Goal: Task Accomplishment & Management: Manage account settings

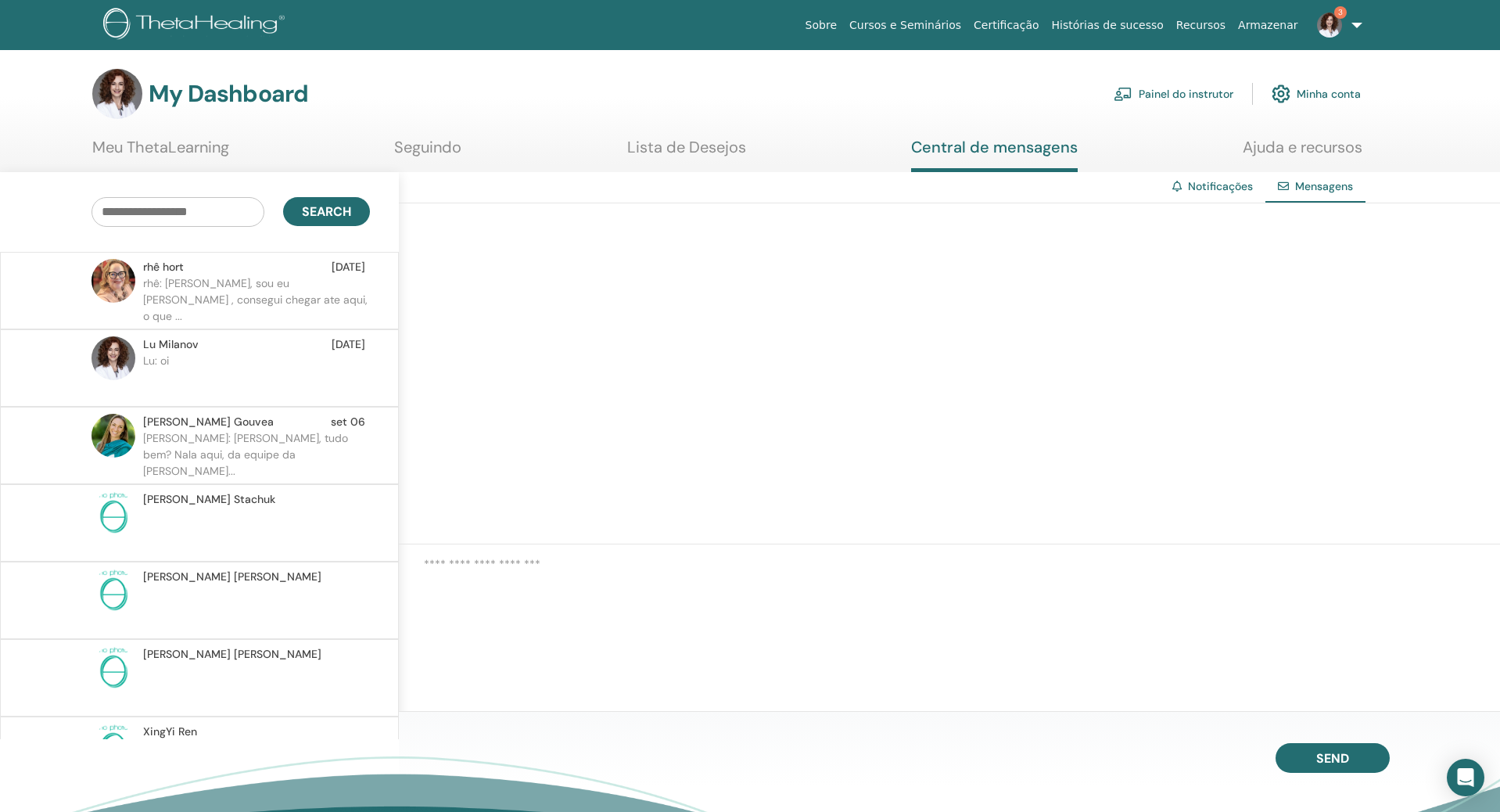
click at [234, 287] on p "rhê: [PERSON_NAME], sou eu [PERSON_NAME] , consegui chegar ate aqui, o que ..." at bounding box center [256, 298] width 227 height 47
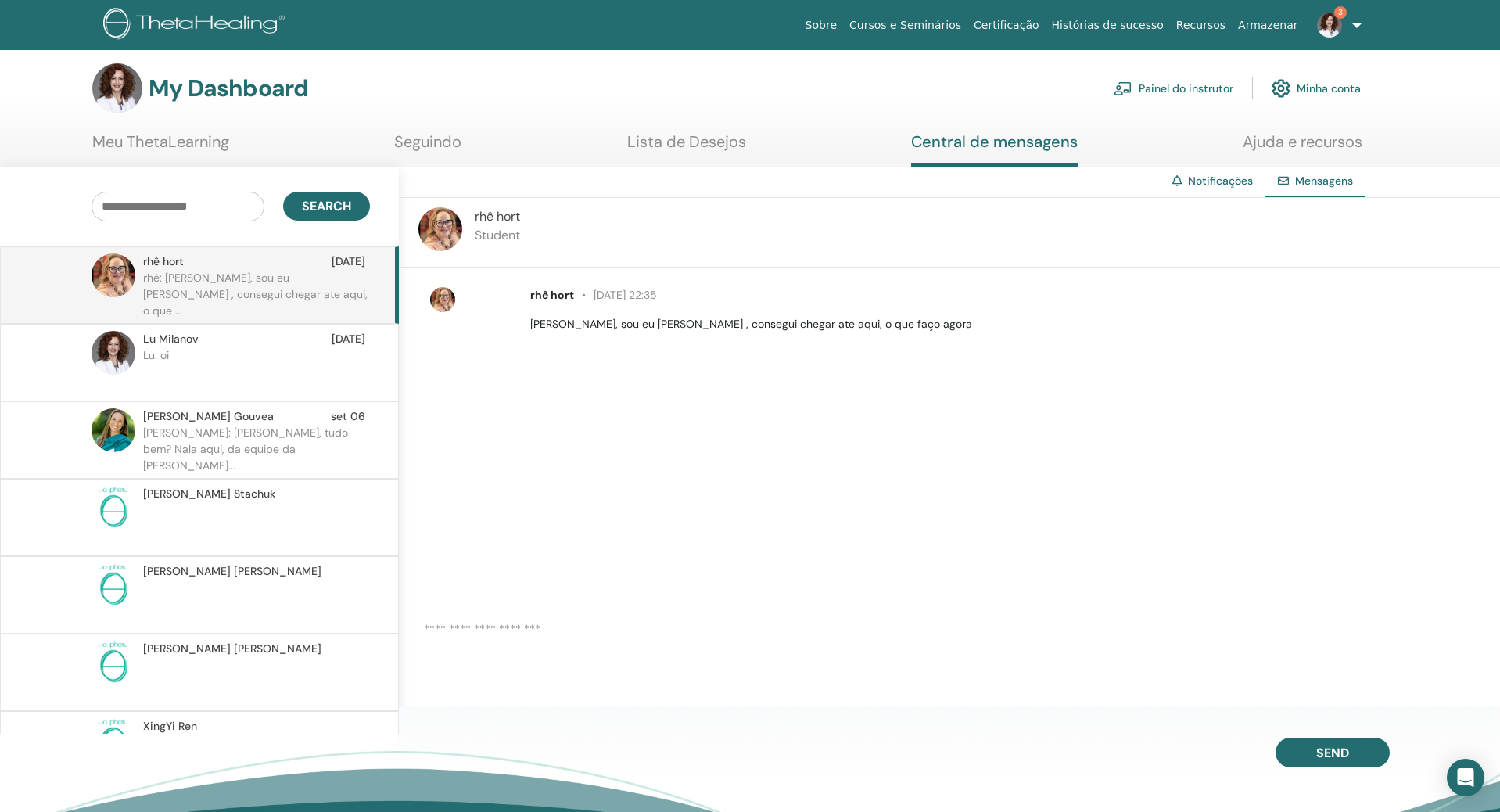
scroll to position [4, 1]
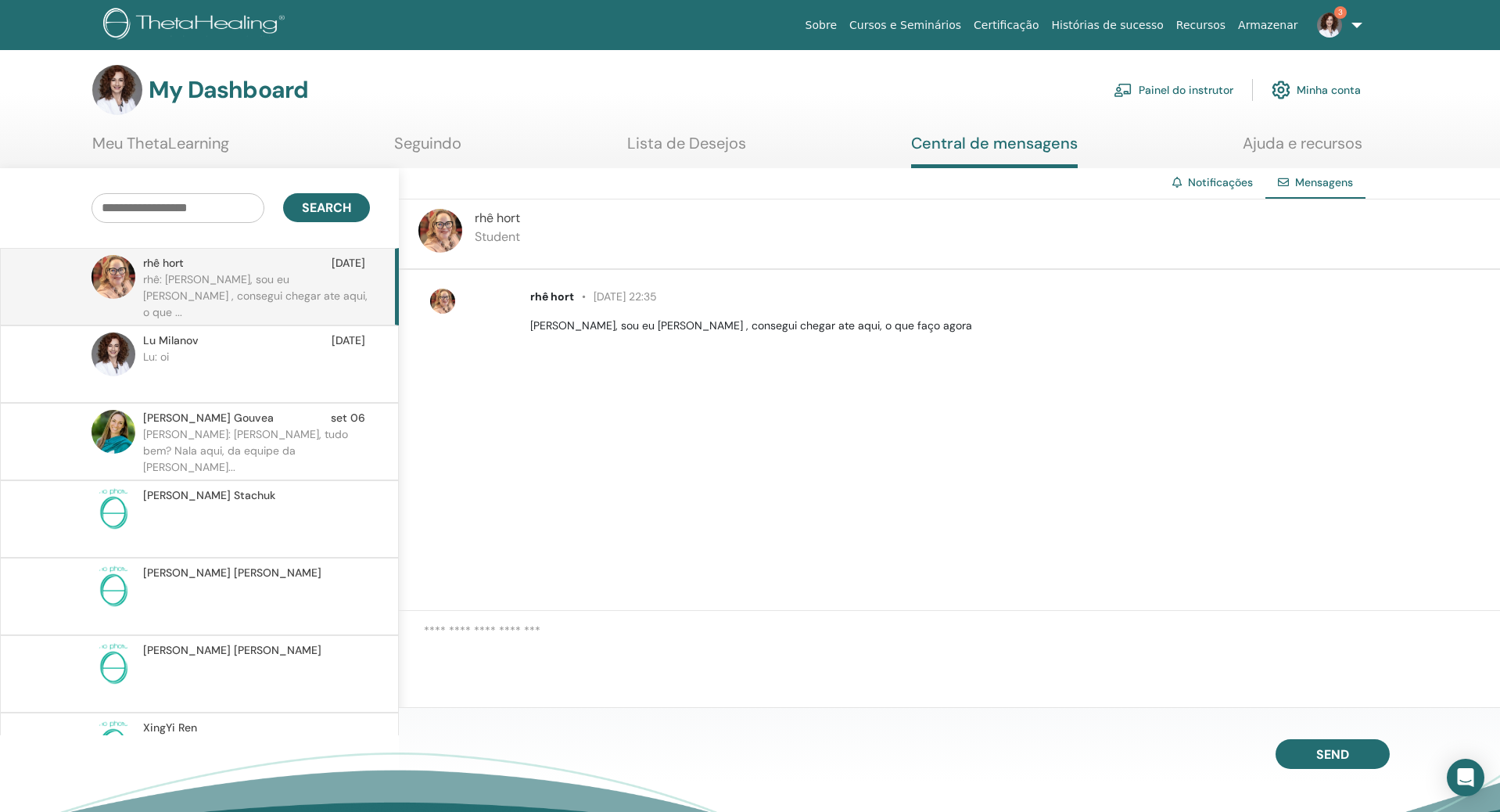
click at [1327, 32] on img at bounding box center [1329, 25] width 25 height 25
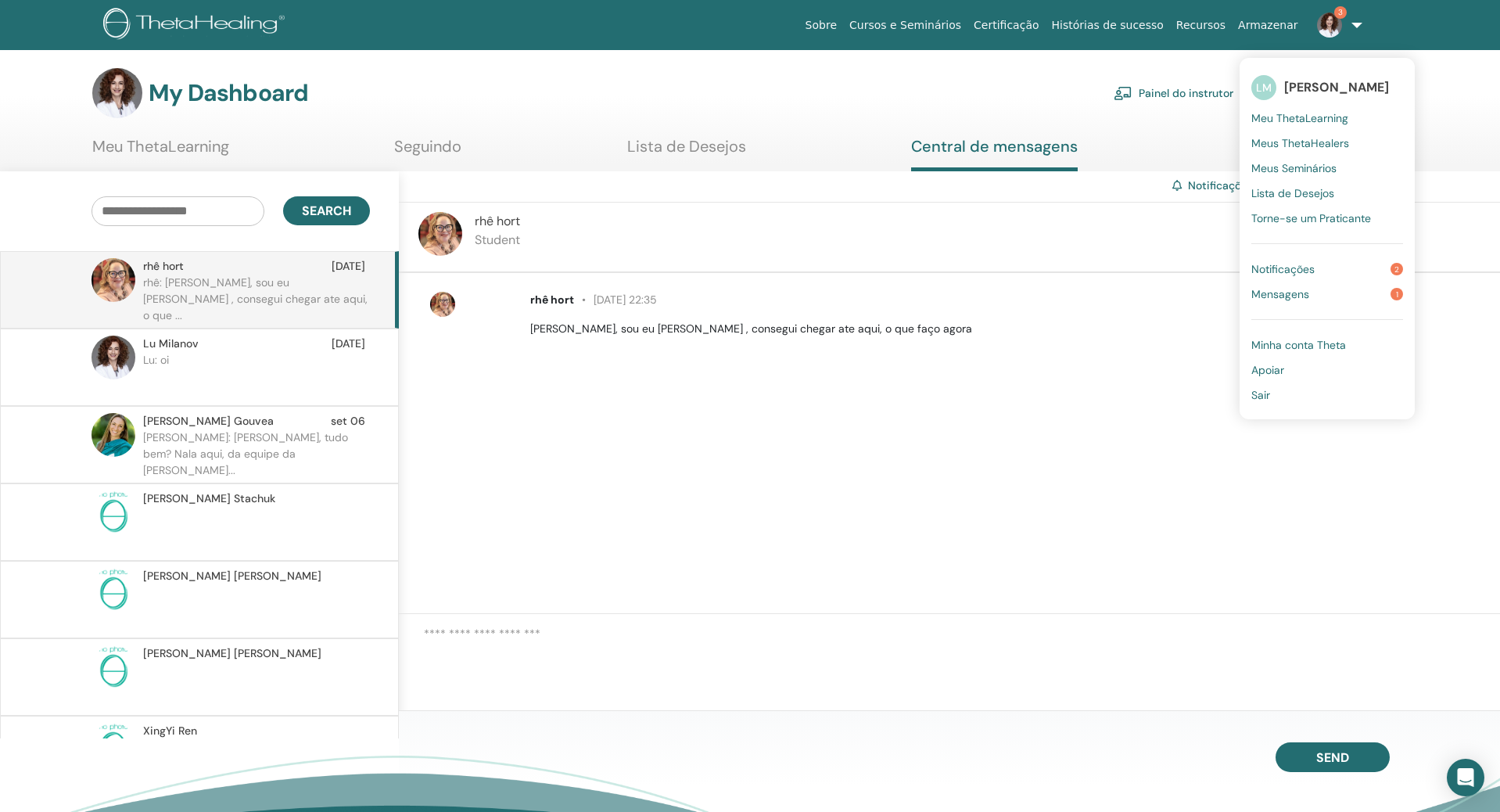
scroll to position [4, 0]
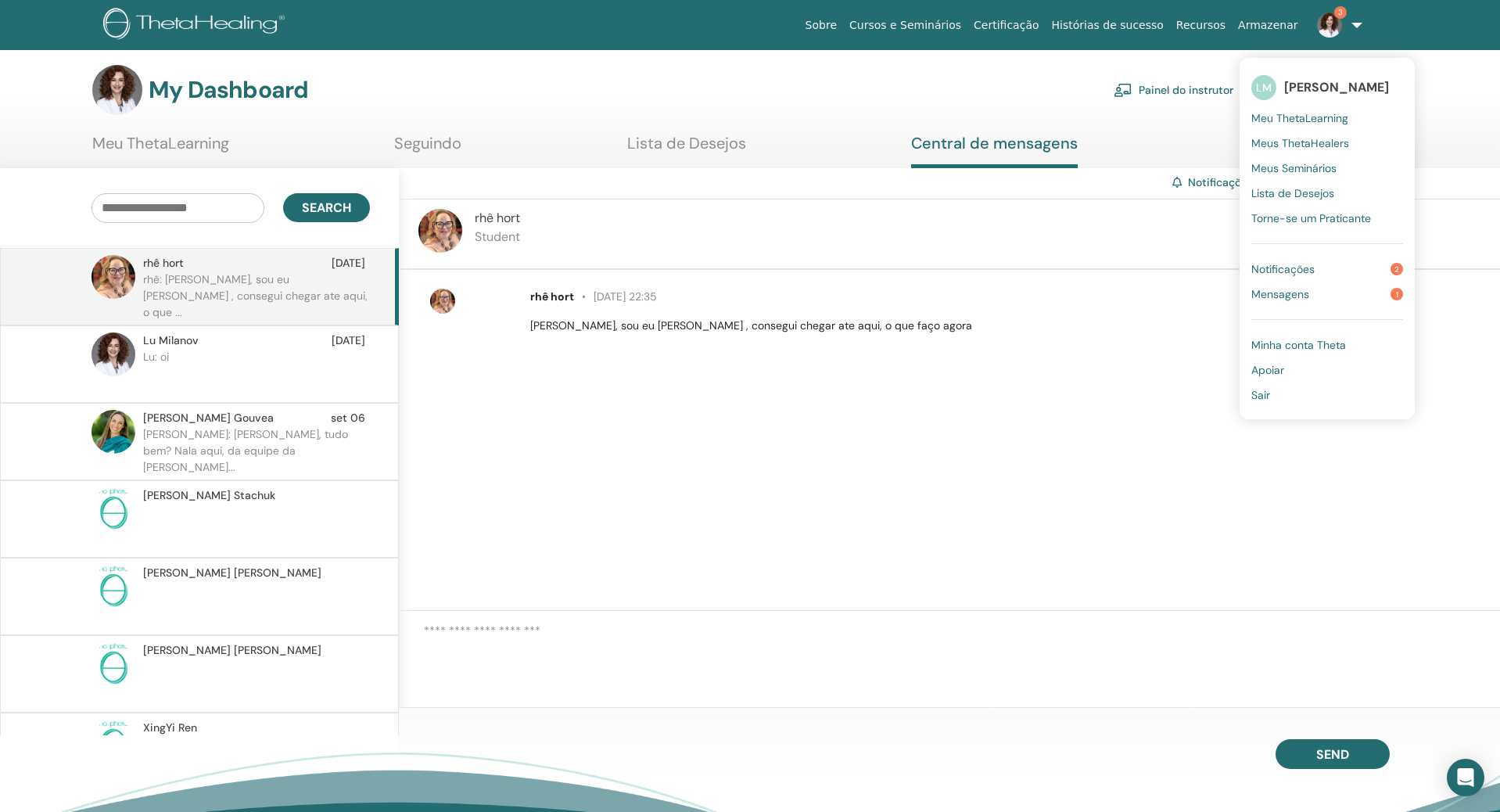
click at [1316, 270] on link "Notificações 2" at bounding box center [1327, 269] width 152 height 25
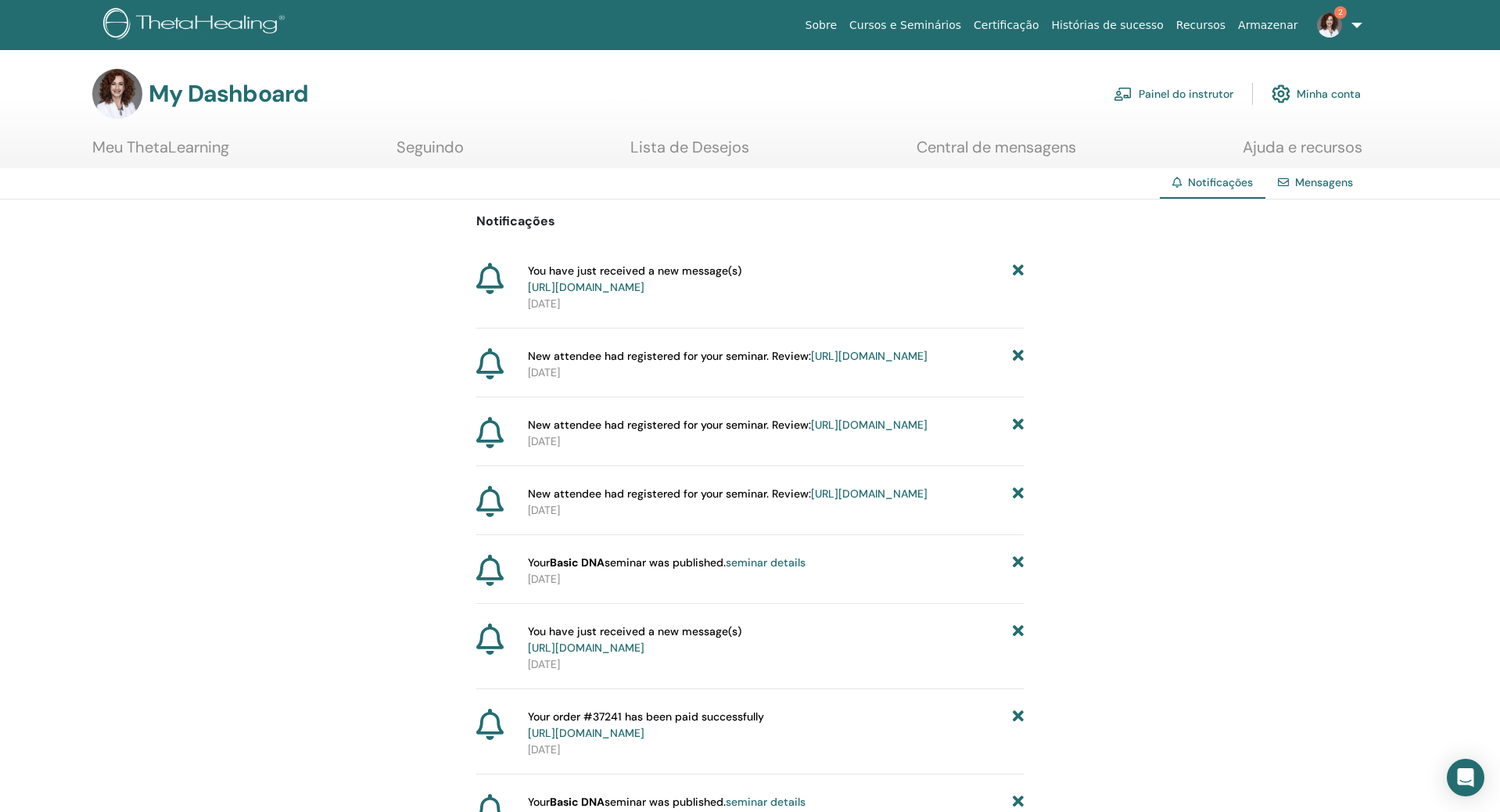
click at [644, 280] on link "https://member.thetahealing.com/message-center/messages/cddef197-936c-41cd-ba9b…" at bounding box center [586, 287] width 116 height 14
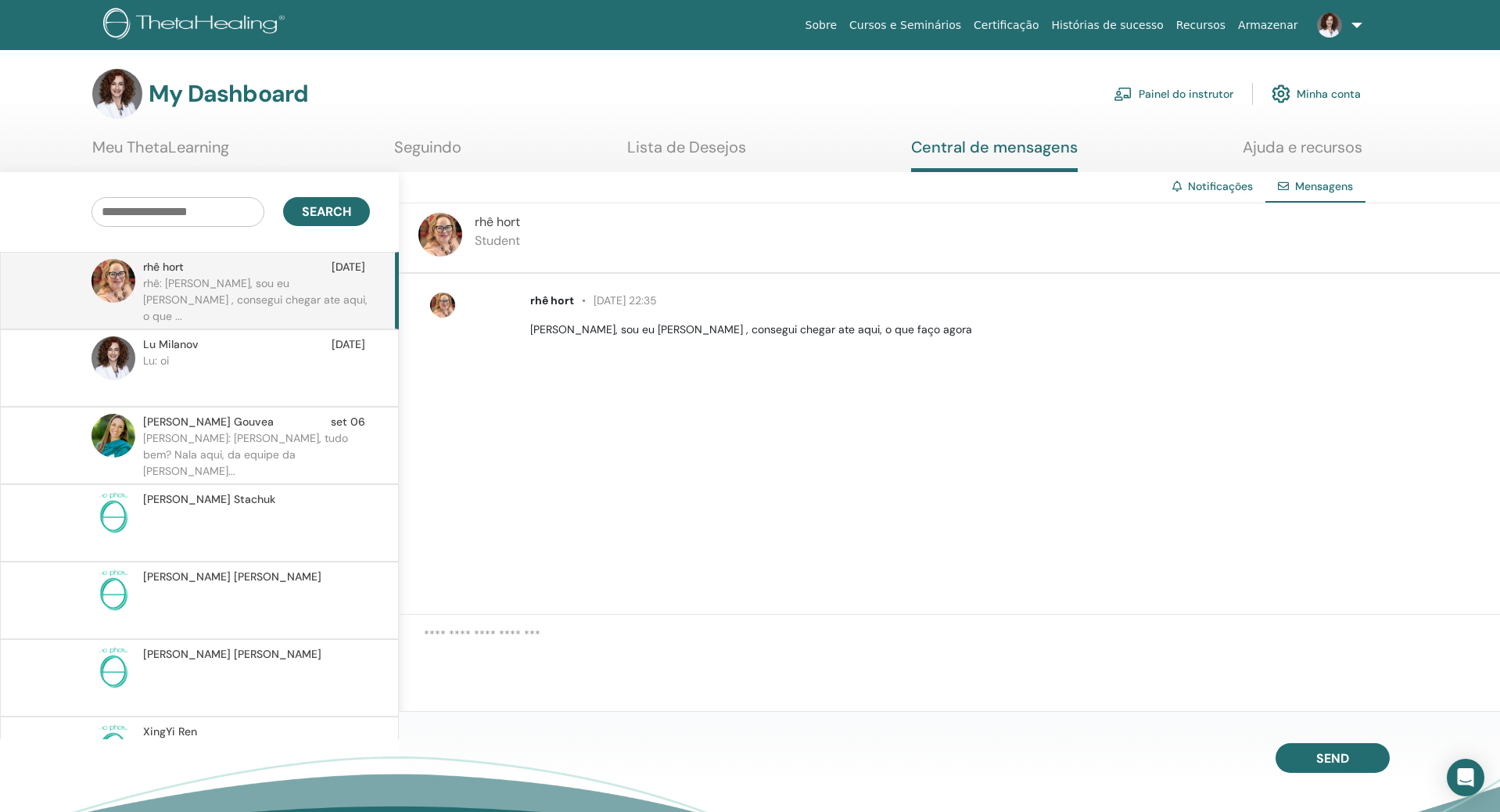
click at [1356, 26] on link at bounding box center [1336, 25] width 65 height 50
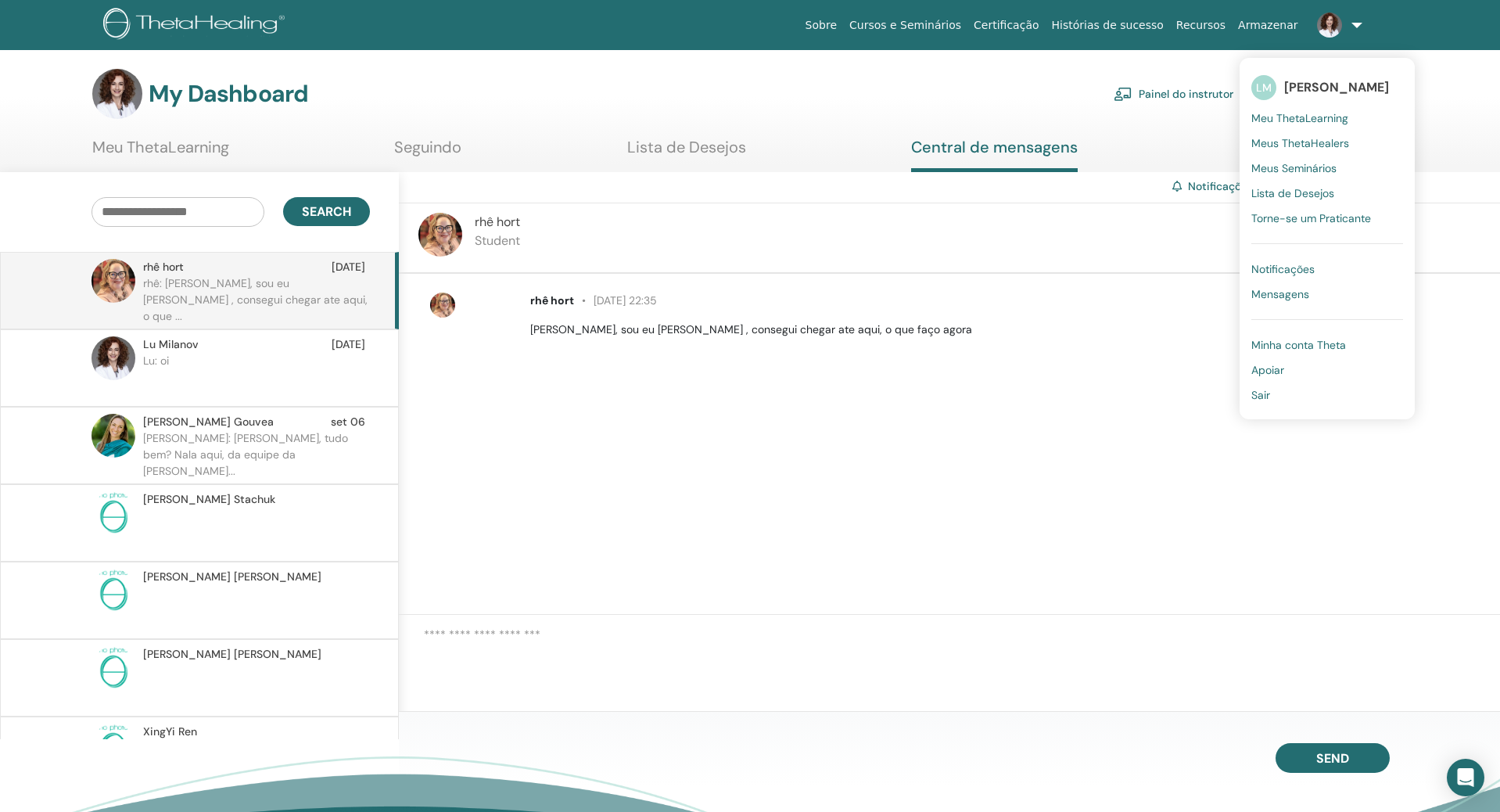
click at [1254, 272] on span "Notificações" at bounding box center [1283, 269] width 64 height 14
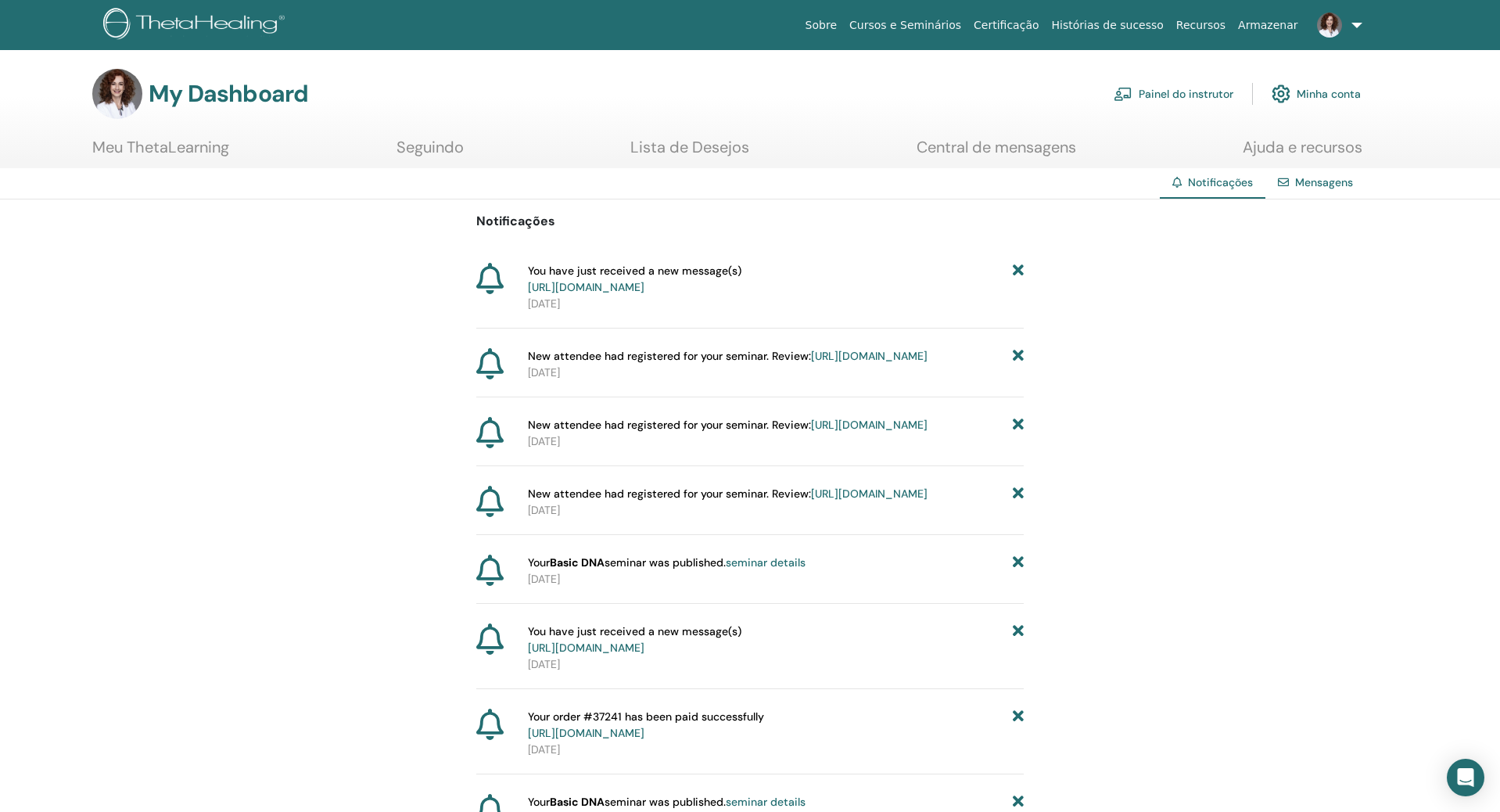
click at [811, 363] on link "https://member.thetahealing.com/instructor/seminar/379169/attendees" at bounding box center [869, 355] width 116 height 14
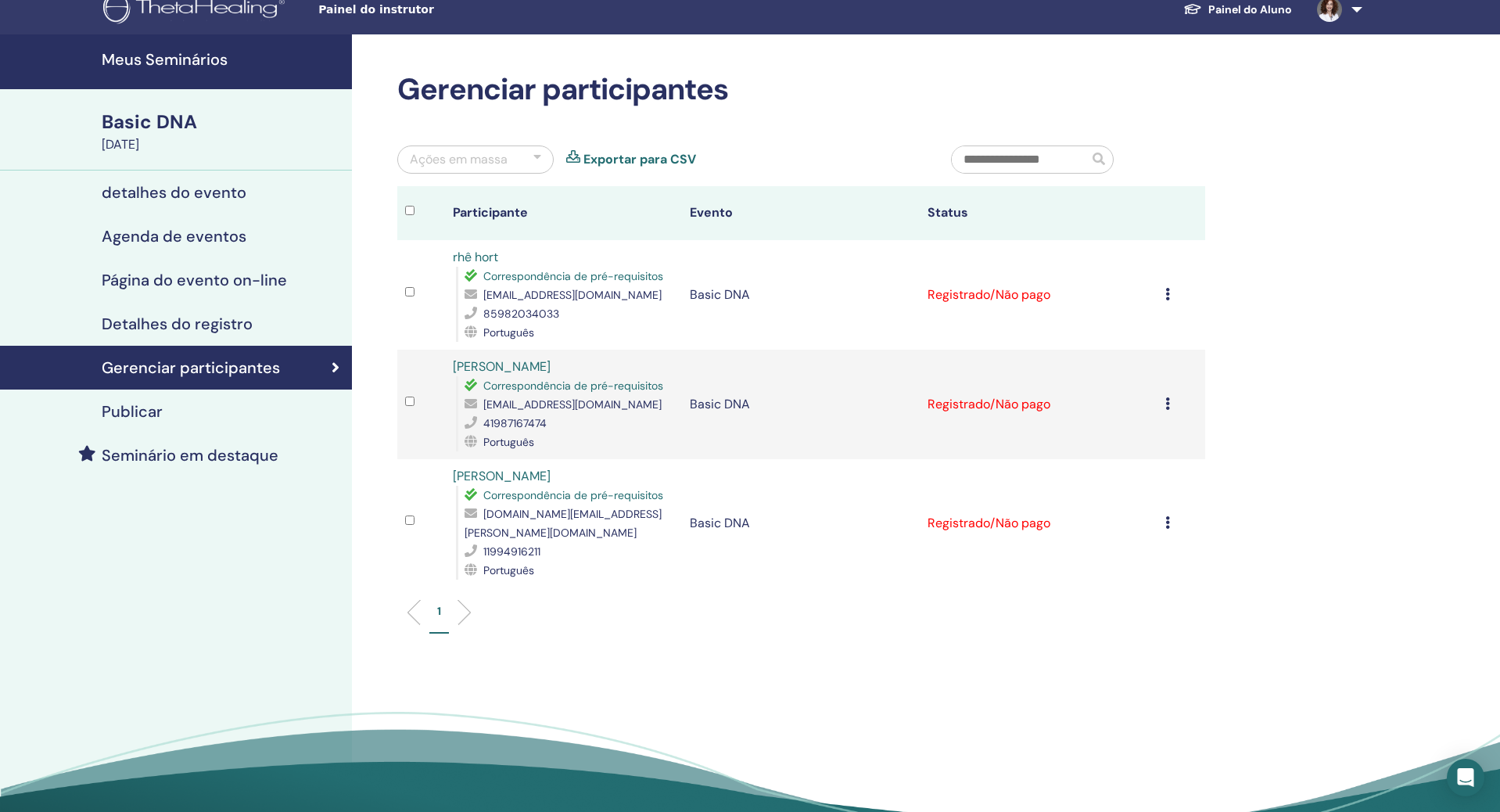
scroll to position [24, 0]
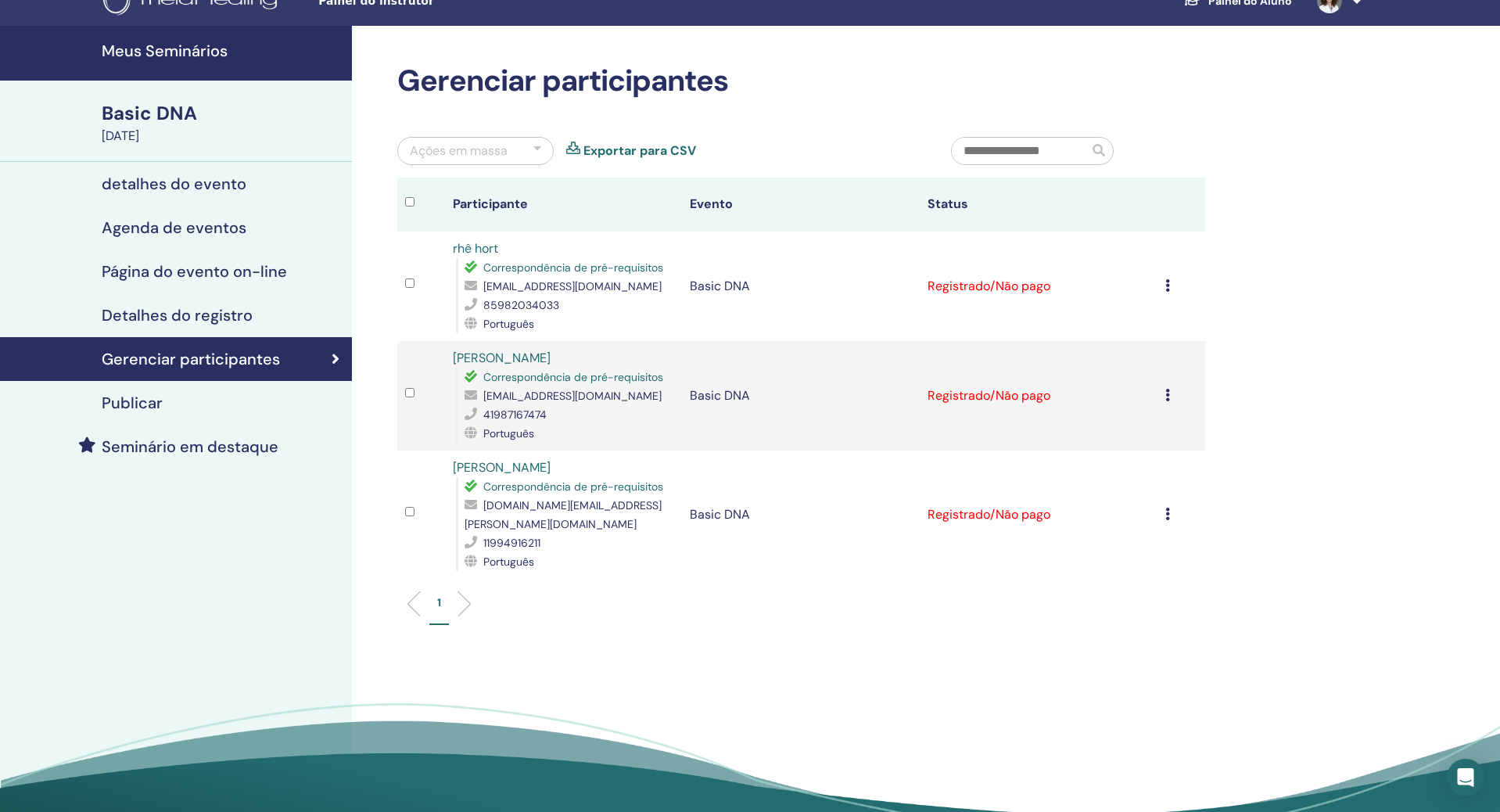
click at [1172, 291] on div "Cancelar registro Não certifique-se automaticamente Marcar como pago Marcar com…" at bounding box center [1181, 286] width 32 height 18
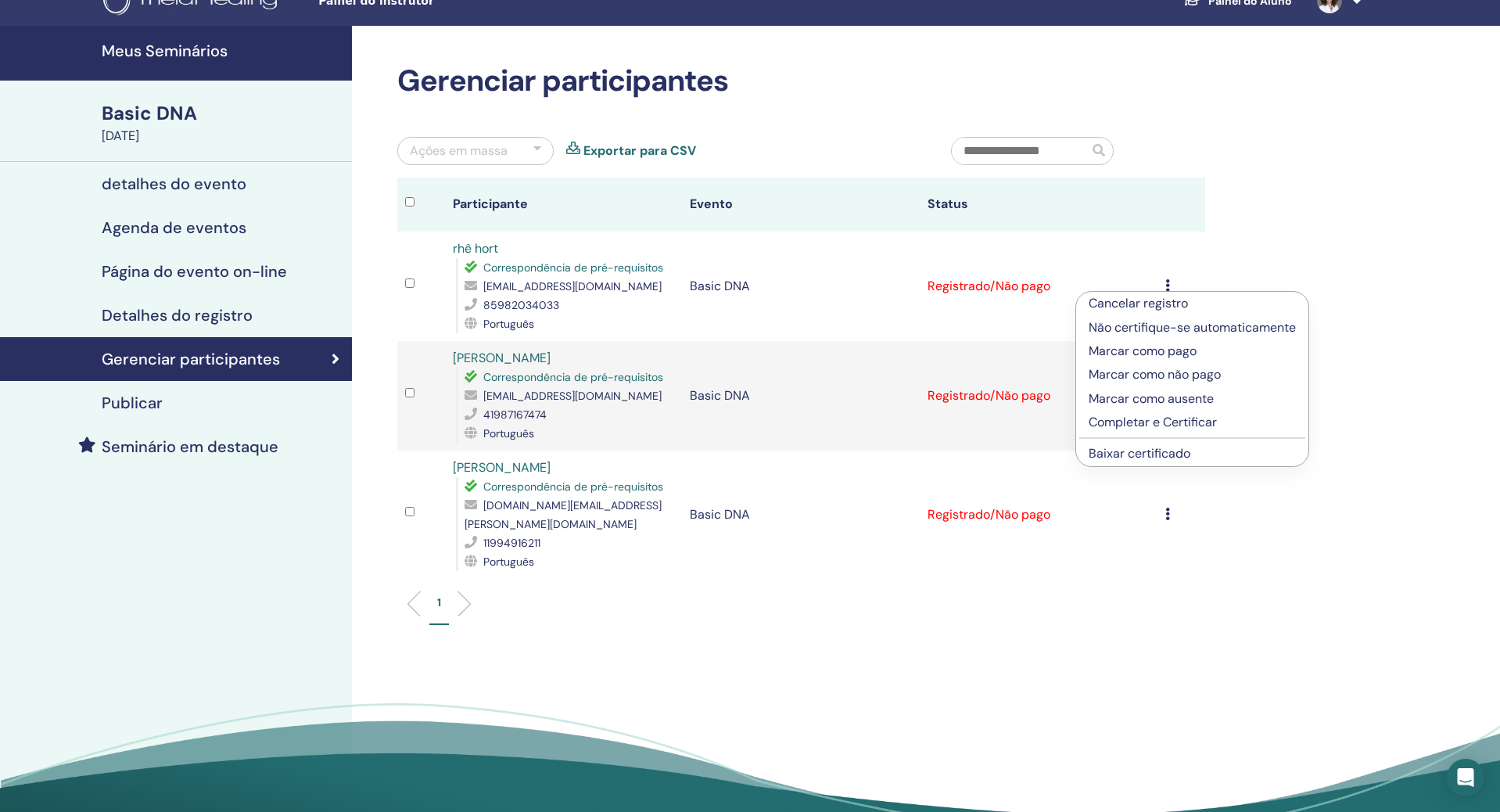
click at [1184, 352] on p "Marcar como pago" at bounding box center [1192, 351] width 207 height 18
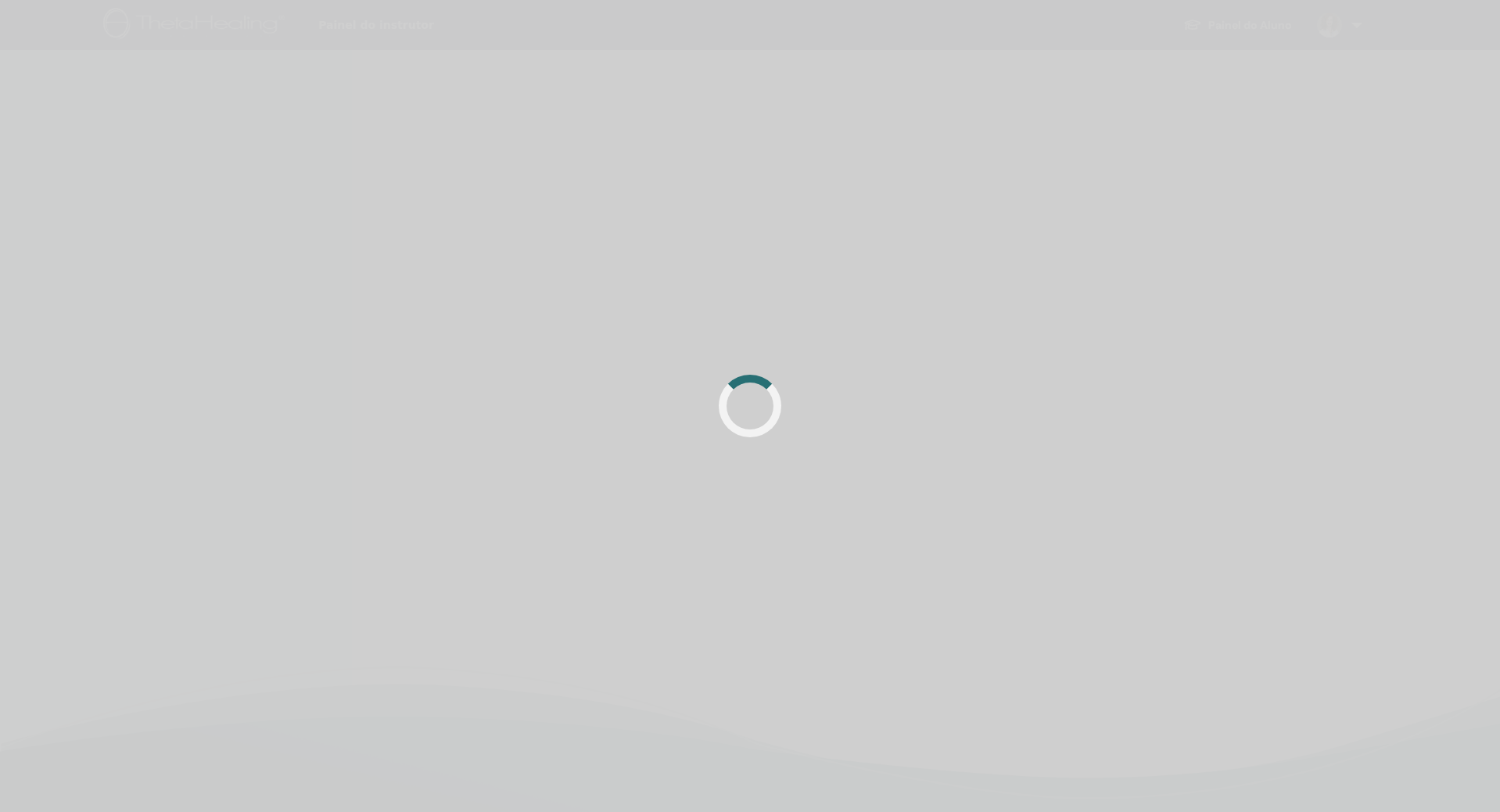
scroll to position [24, 0]
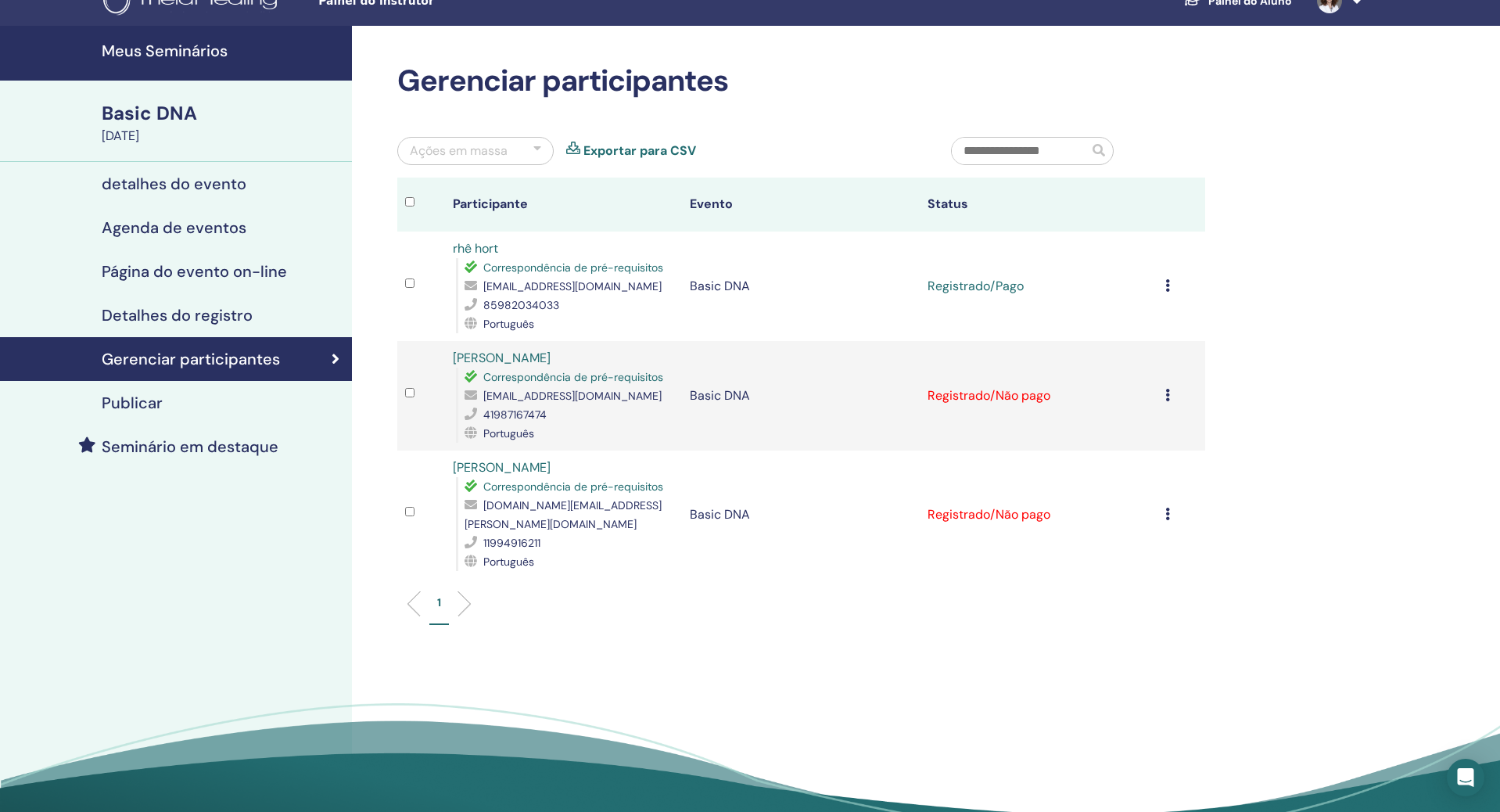
click at [1165, 508] on icon at bounding box center [1167, 514] width 5 height 13
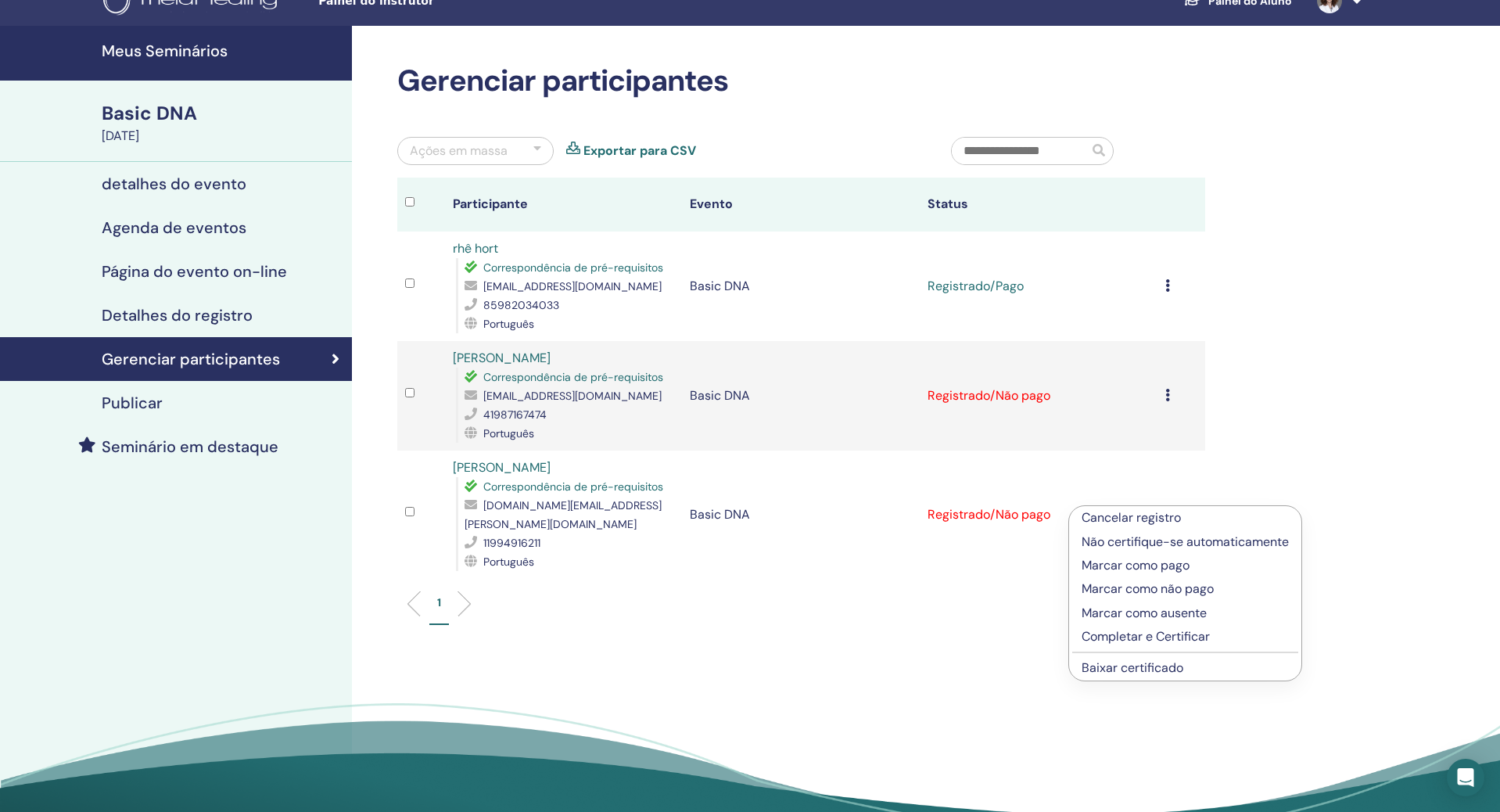
click at [1166, 561] on p "Marcar como pago" at bounding box center [1184, 565] width 207 height 18
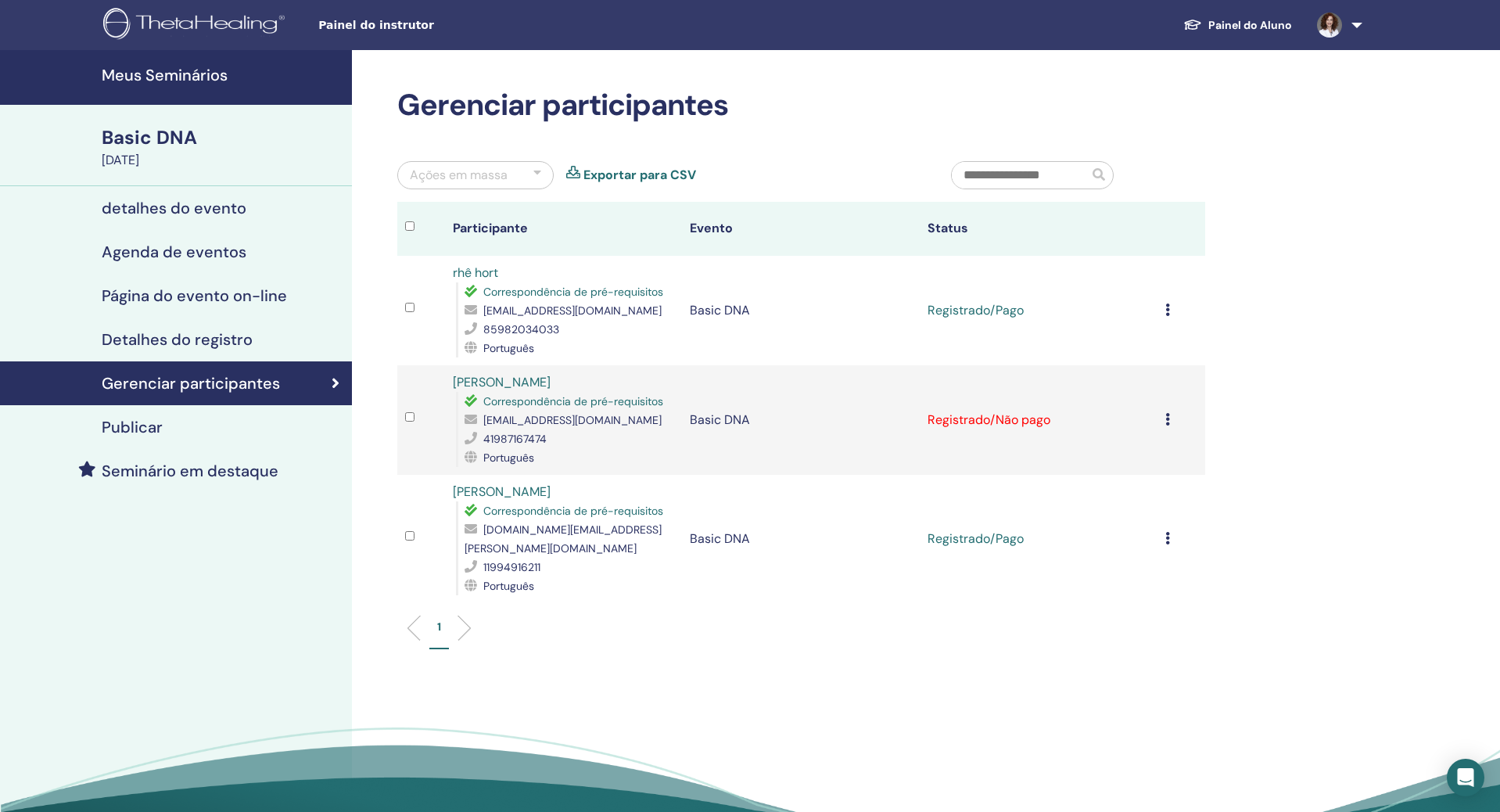
click at [165, 210] on h4 "detalhes do evento" at bounding box center [173, 208] width 145 height 18
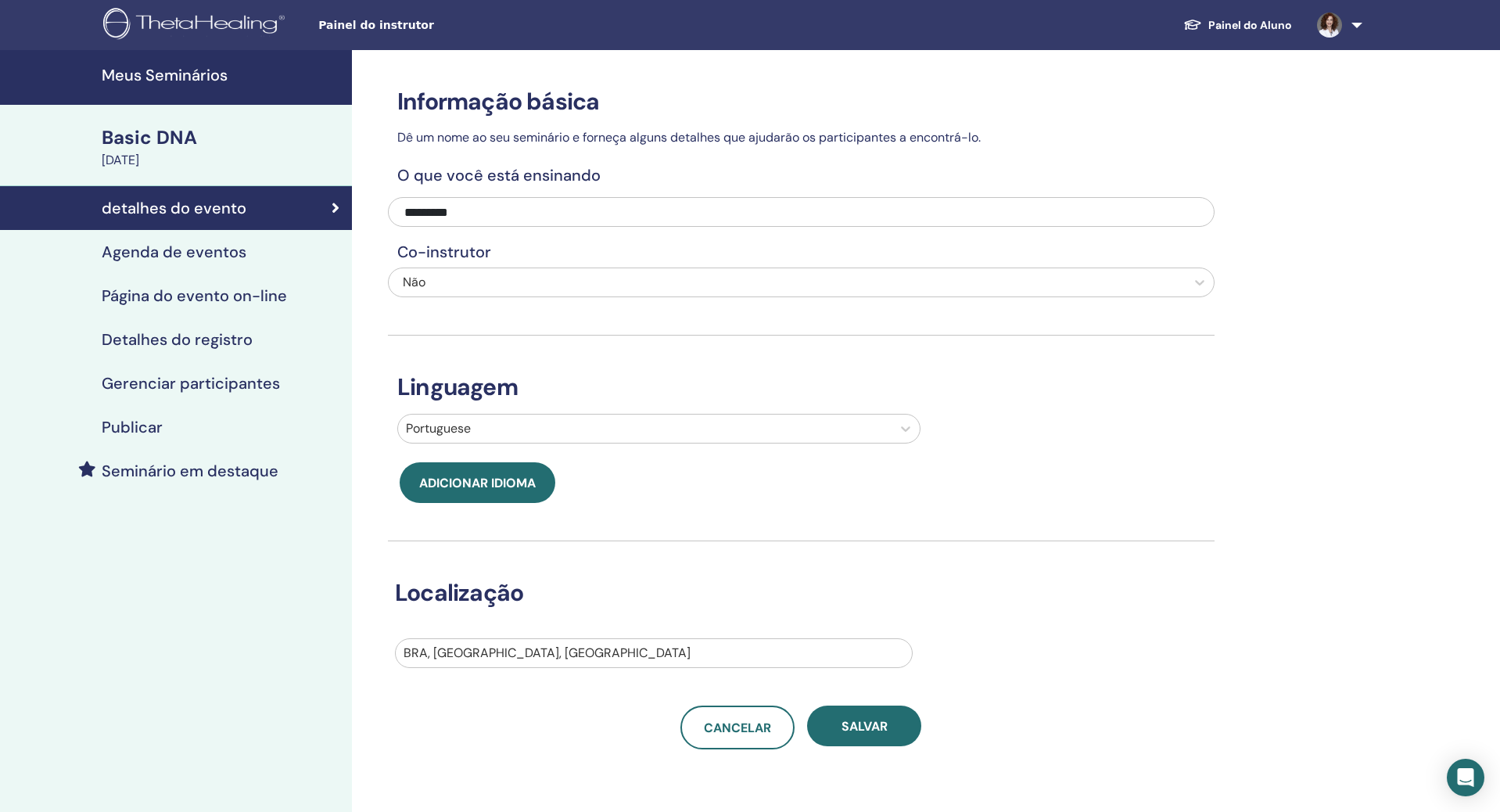
click at [216, 342] on h4 "Detalhes do registro" at bounding box center [177, 339] width 151 height 18
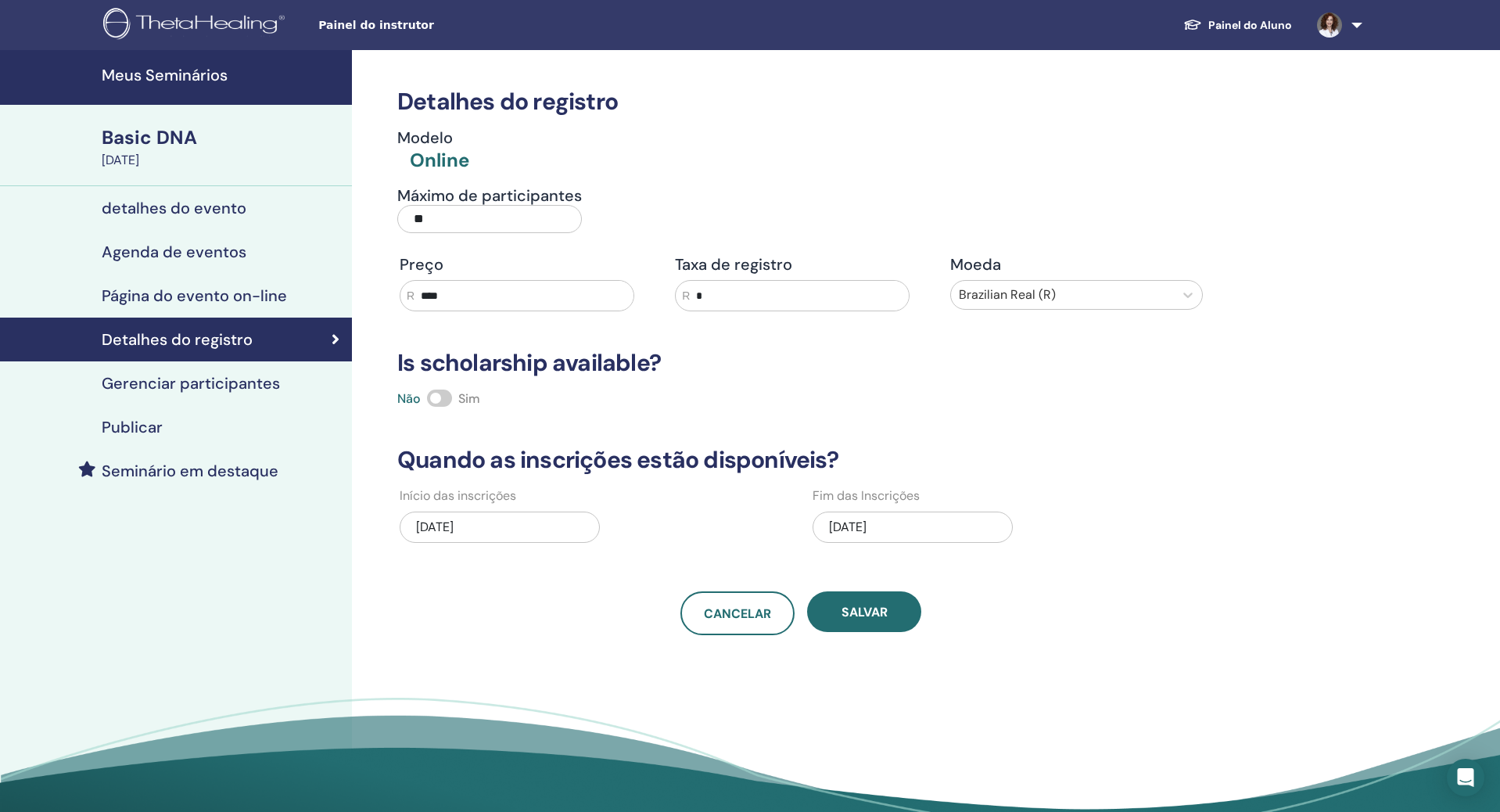
click at [211, 391] on h4 "Gerenciar participantes" at bounding box center [190, 383] width 178 height 18
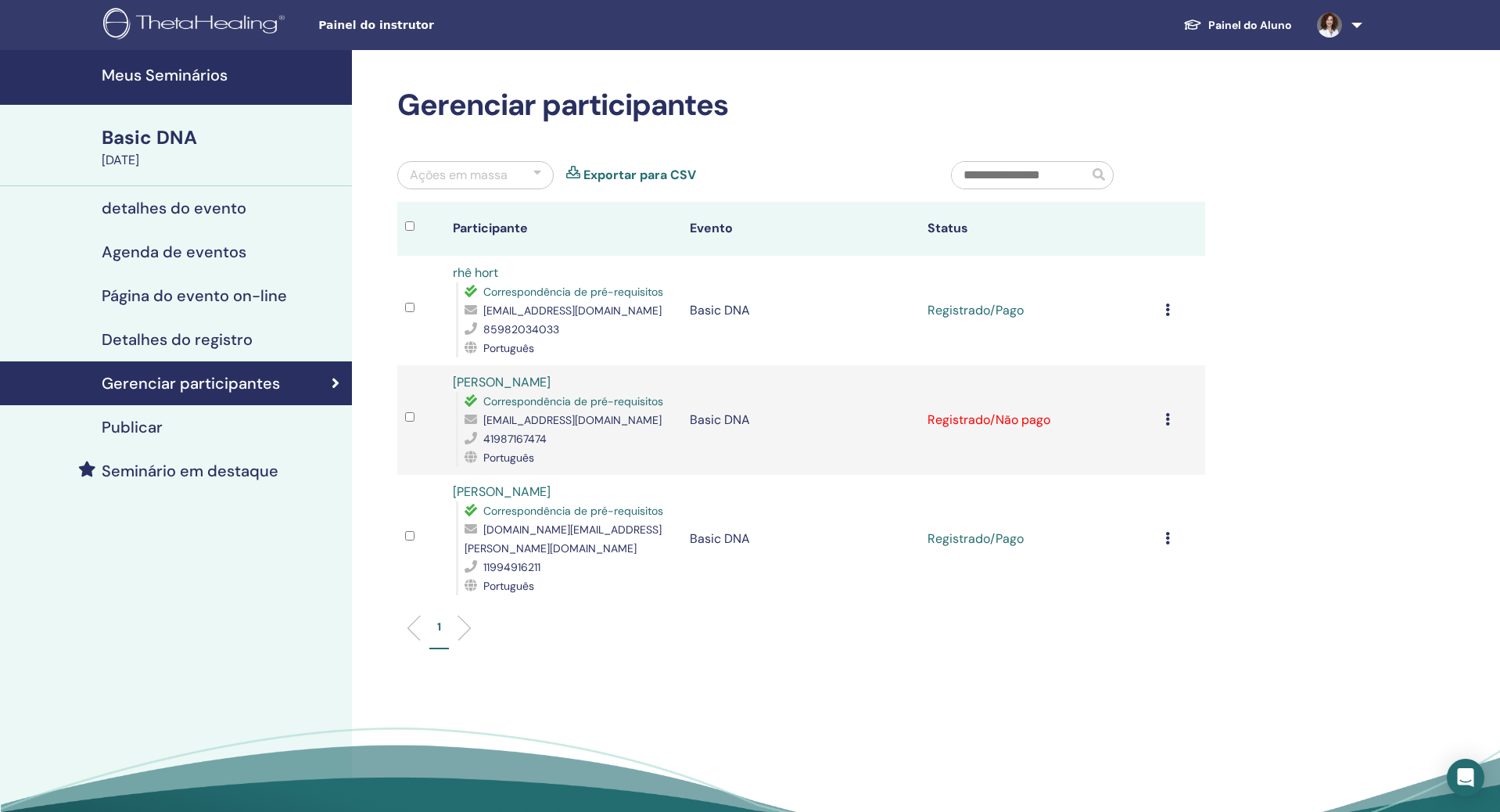
click at [138, 425] on h4 "Publicar" at bounding box center [132, 427] width 61 height 18
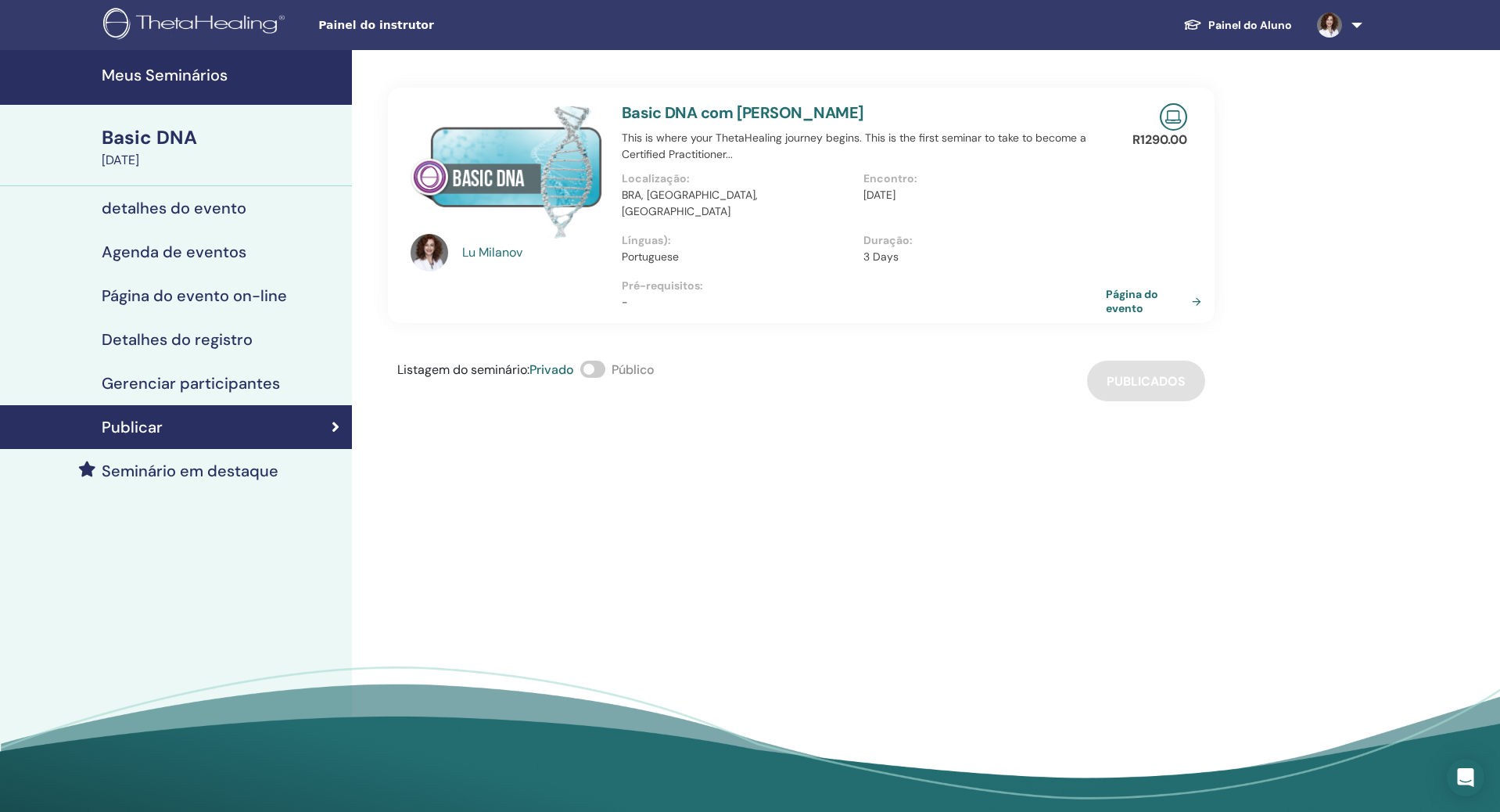
click at [603, 360] on span at bounding box center [592, 369] width 25 height 18
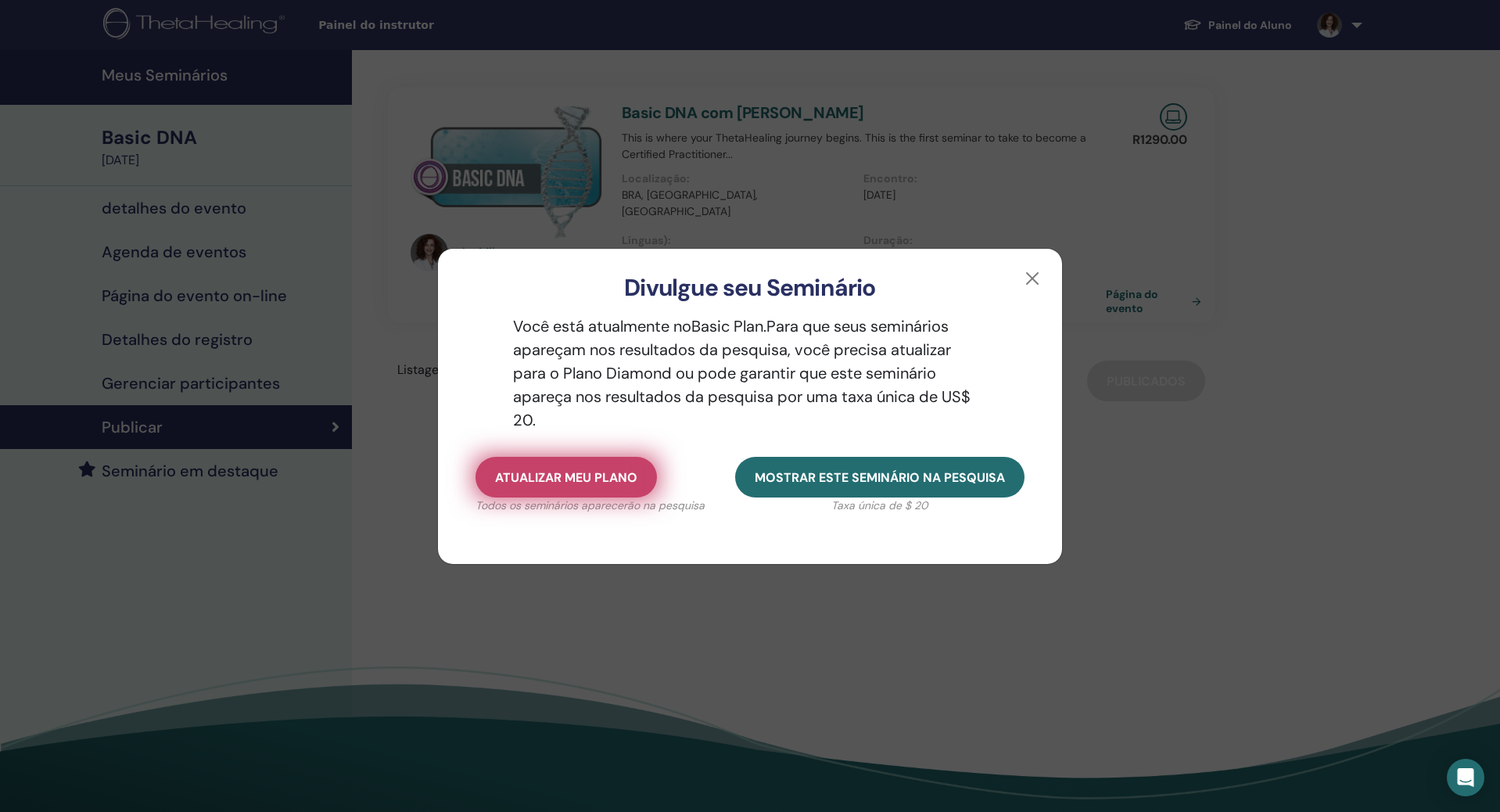
click at [603, 469] on span "Atualizar meu plano" at bounding box center [566, 478] width 142 height 17
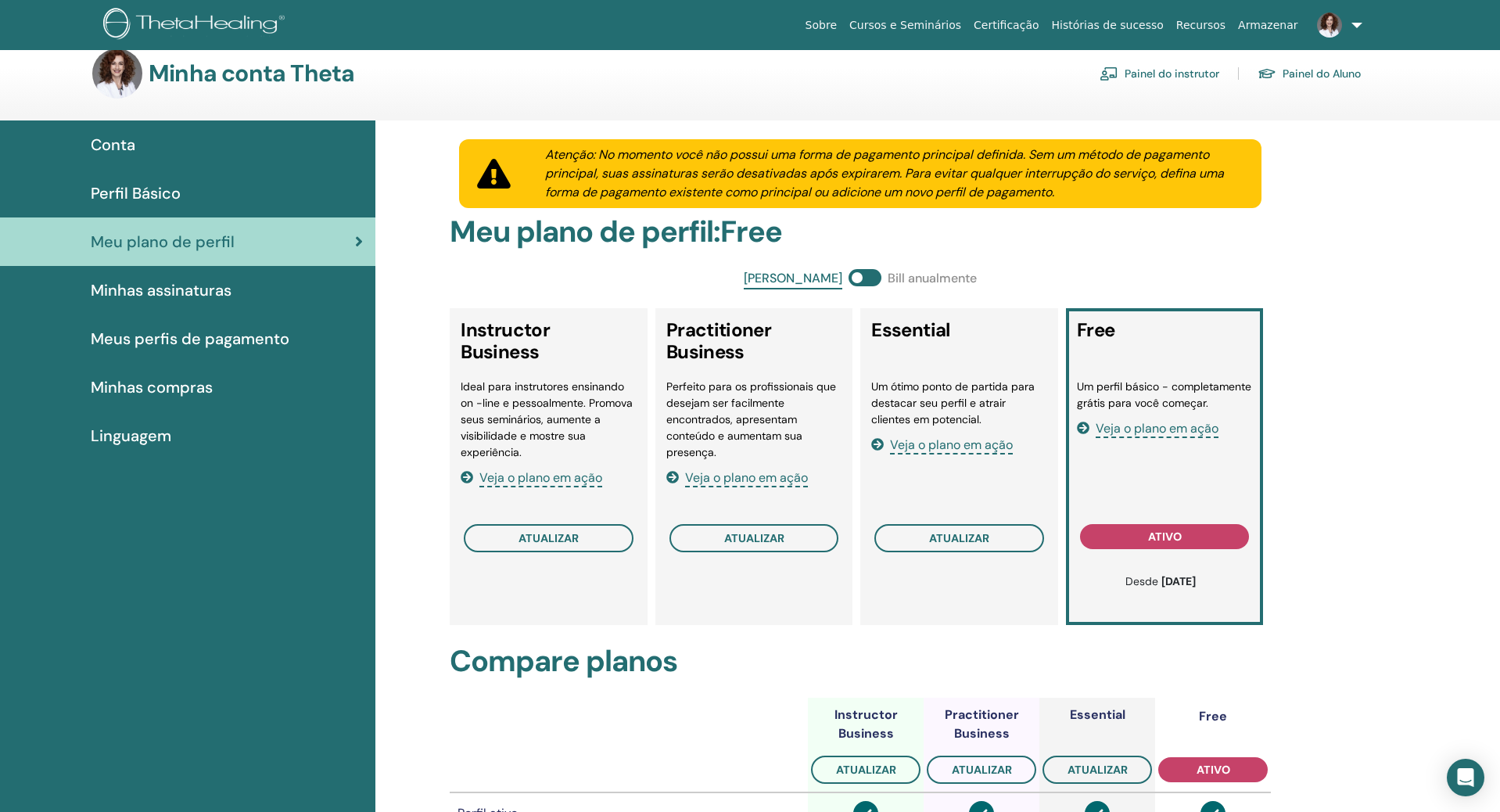
scroll to position [21, 1]
